Goal: Find specific page/section: Find specific page/section

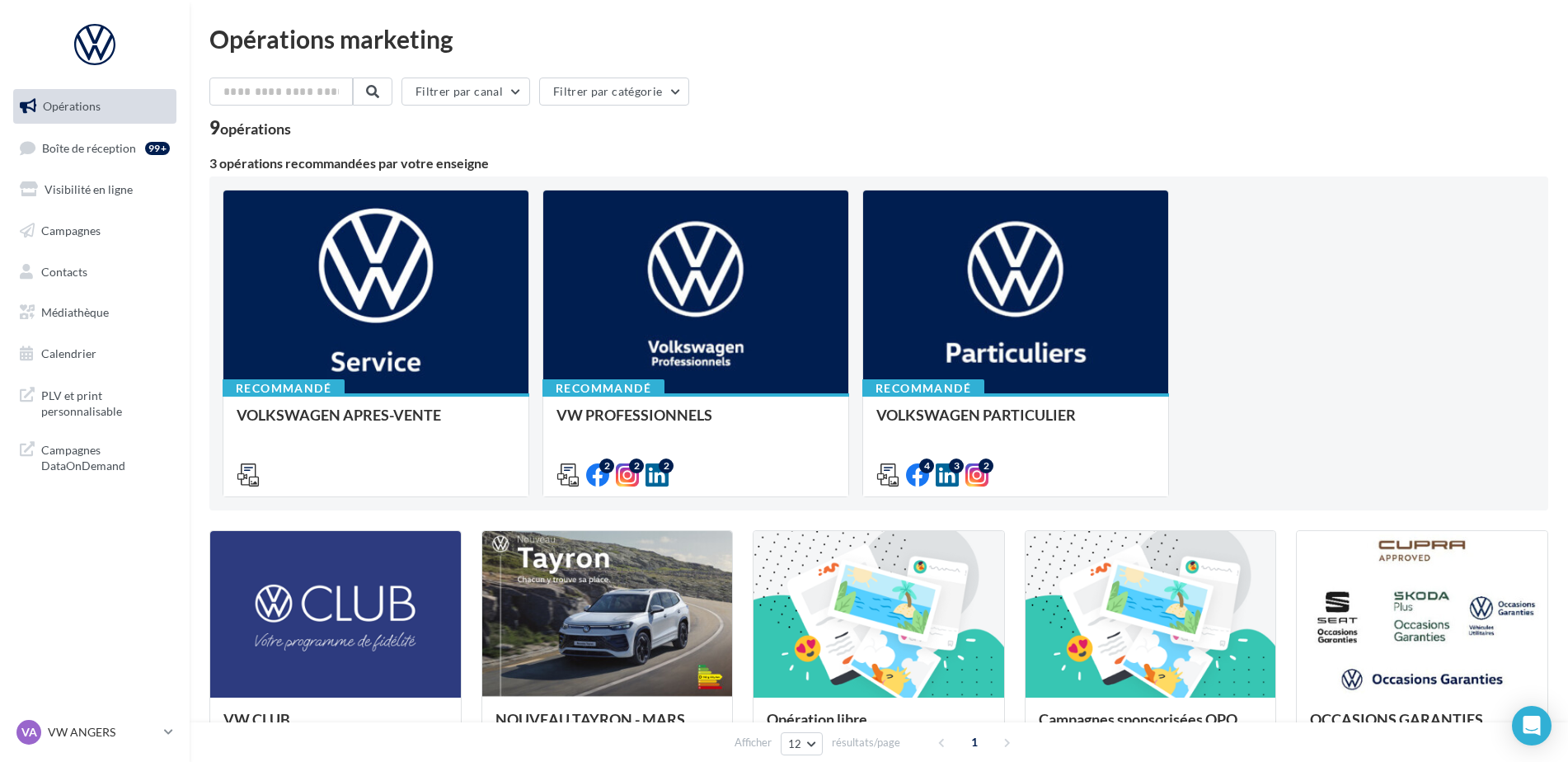
click at [99, 166] on ul "Opérations Boîte de réception 99+ Visibilité en ligne Campagnes Contacts Médiat…" at bounding box center [94, 230] width 176 height 295
click at [96, 197] on link "Visibilité en ligne" at bounding box center [94, 190] width 170 height 35
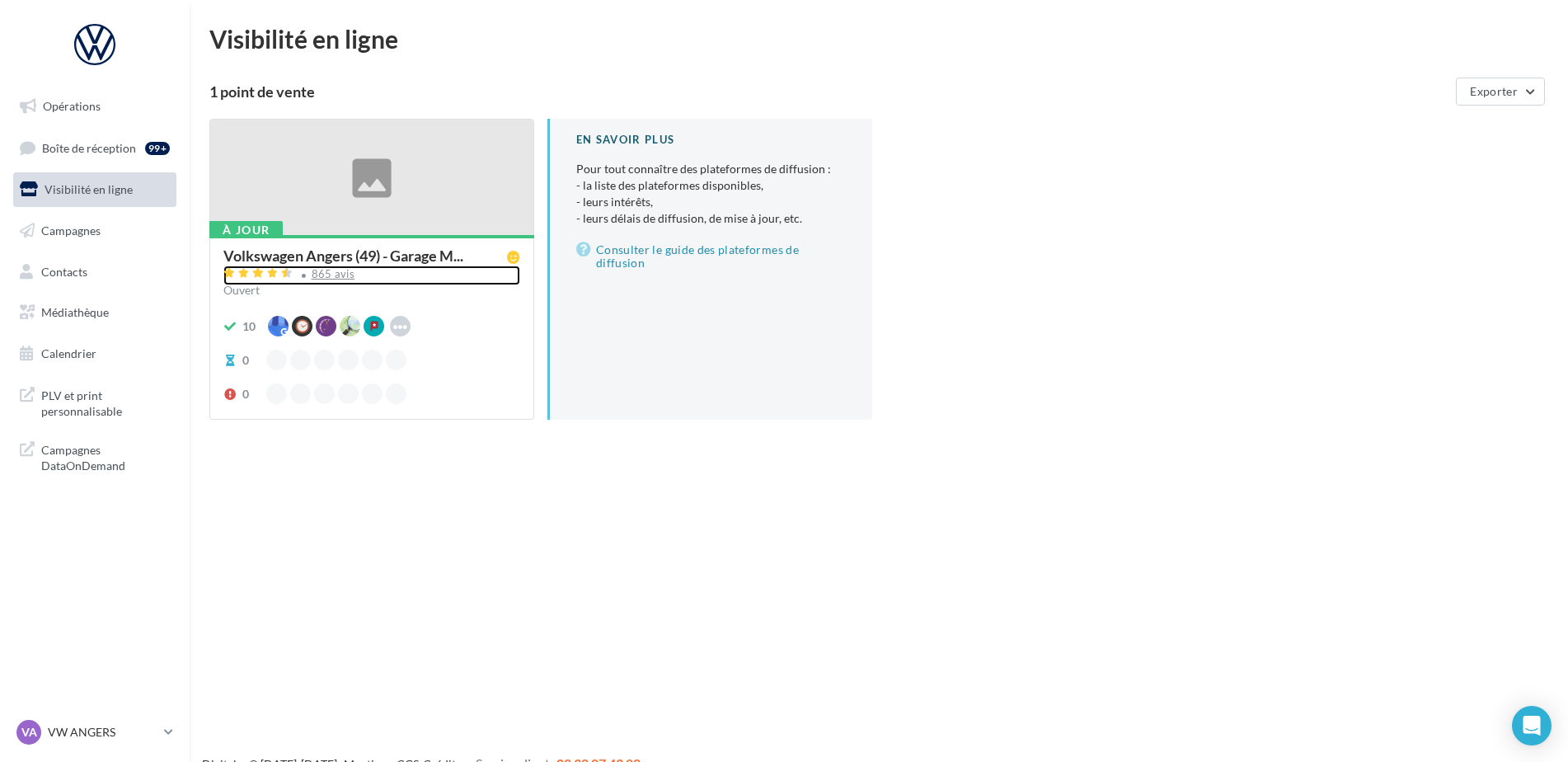
click at [338, 273] on div "865 avis" at bounding box center [333, 273] width 44 height 11
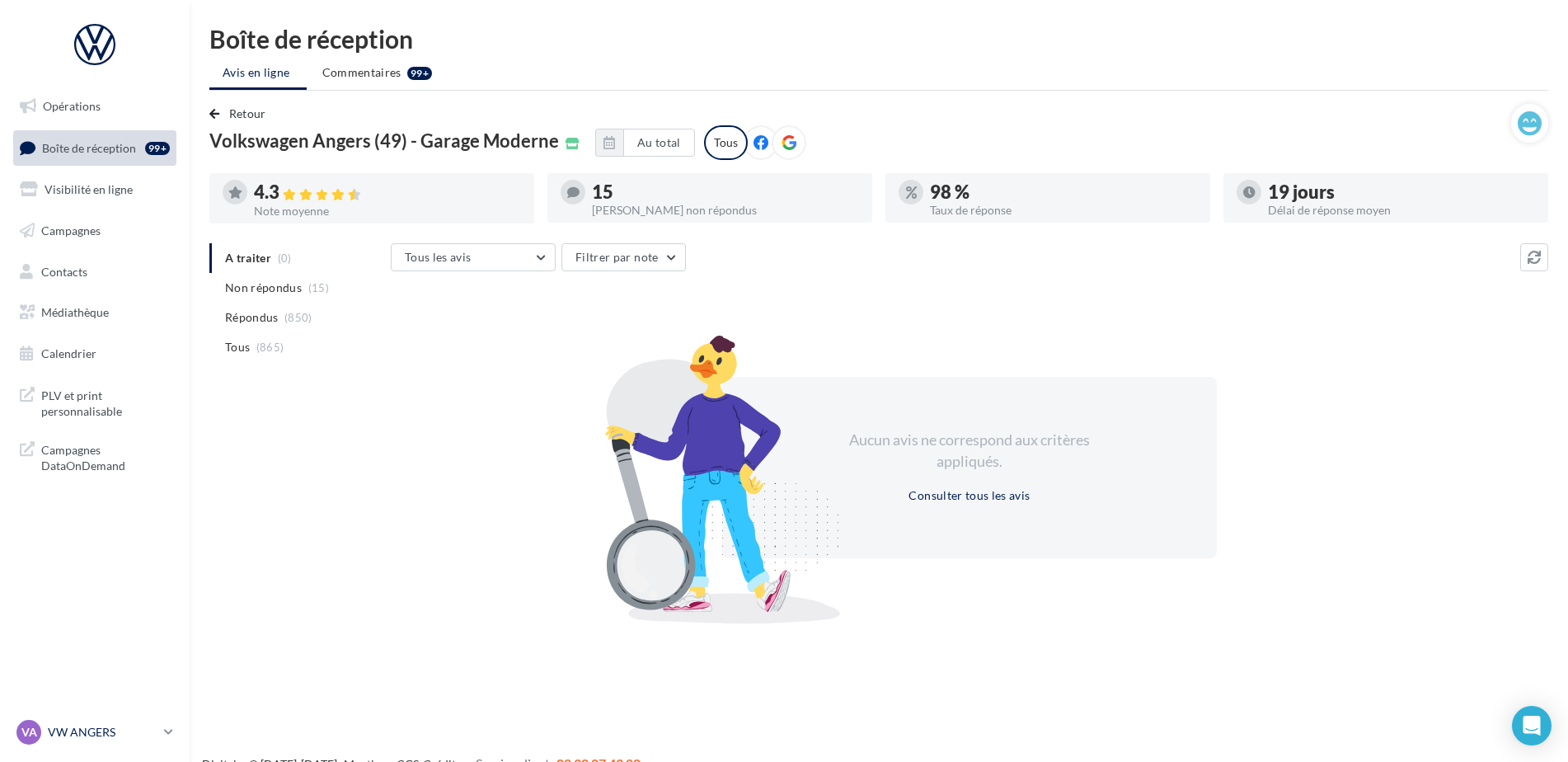
click at [143, 723] on div "VA VW ANGERS vw-ang-tar" at bounding box center [87, 732] width 141 height 24
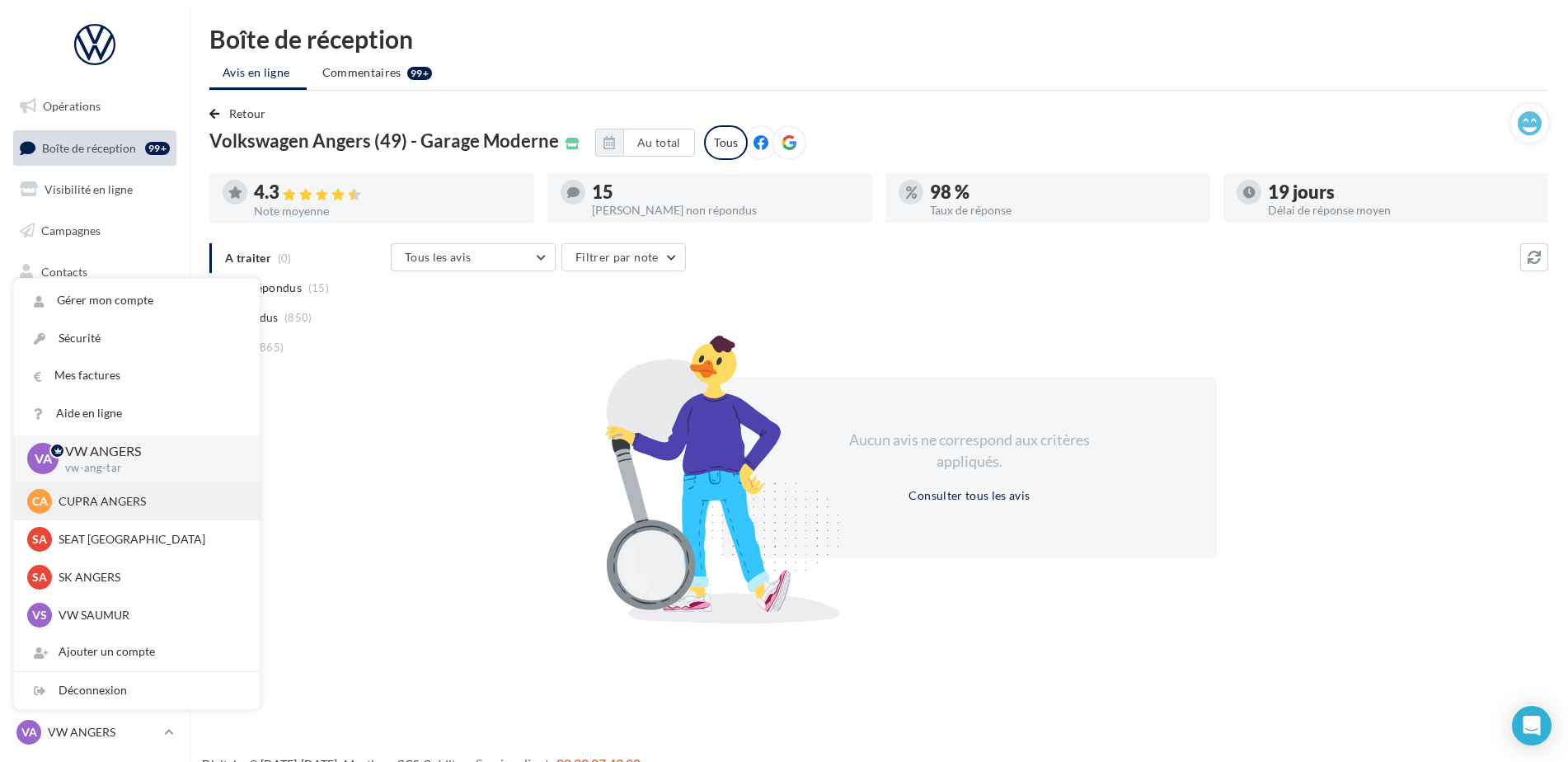
click at [73, 511] on div "CA CUPRA ANGERS cupra_angers" at bounding box center [136, 501] width 219 height 24
